Goal: Task Accomplishment & Management: Use online tool/utility

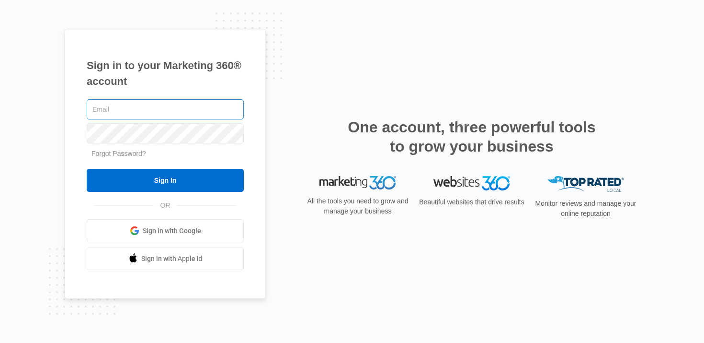
click at [174, 112] on input "text" at bounding box center [165, 109] width 157 height 20
type input "tyler.brungardt@madwire.com"
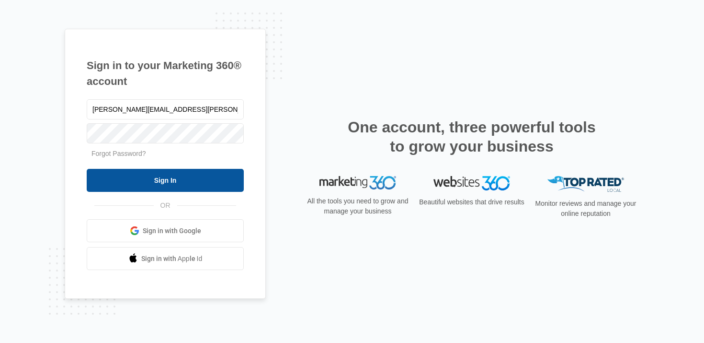
click at [157, 181] on input "Sign In" at bounding box center [165, 180] width 157 height 23
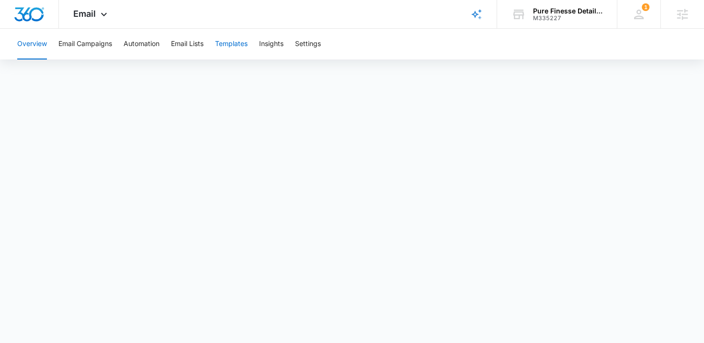
click at [228, 47] on button "Templates" at bounding box center [231, 44] width 33 height 31
click at [141, 39] on button "Automation" at bounding box center [142, 44] width 36 height 31
